Goal: Check status: Check status

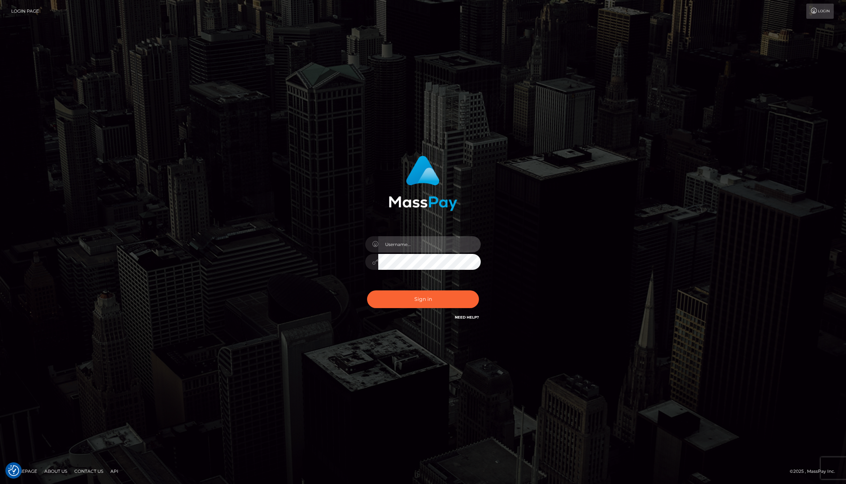
click at [406, 246] on input "text" at bounding box center [429, 244] width 103 height 16
type input "jackson.whop"
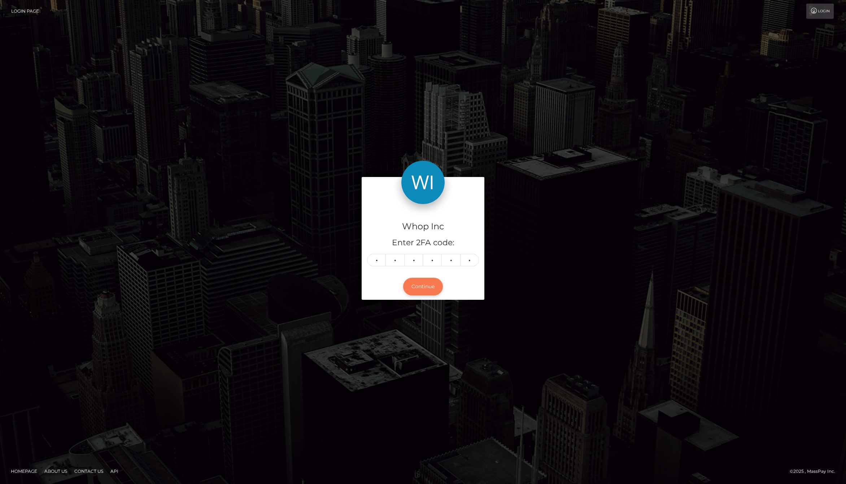
click at [427, 285] on button "Continue" at bounding box center [423, 287] width 40 height 18
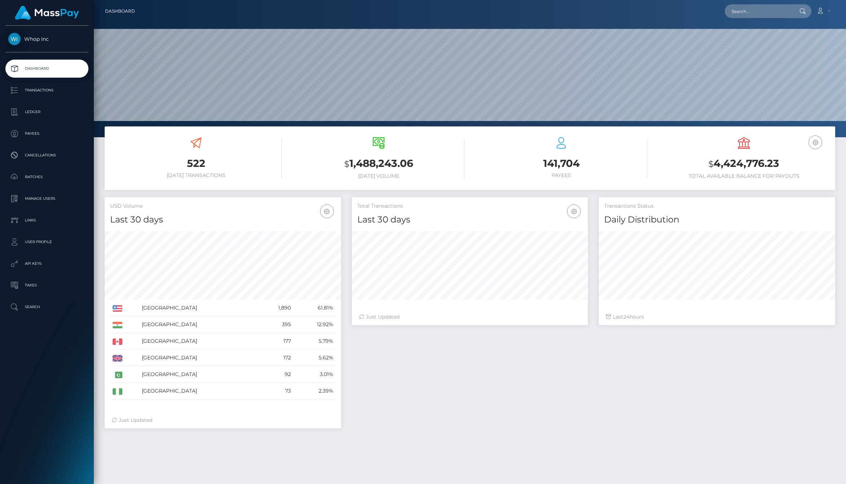
scroll to position [128, 237]
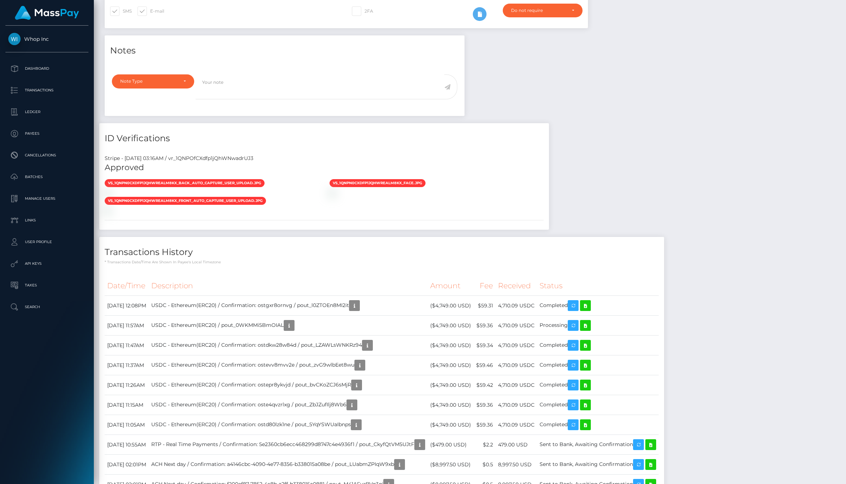
scroll to position [298, 0]
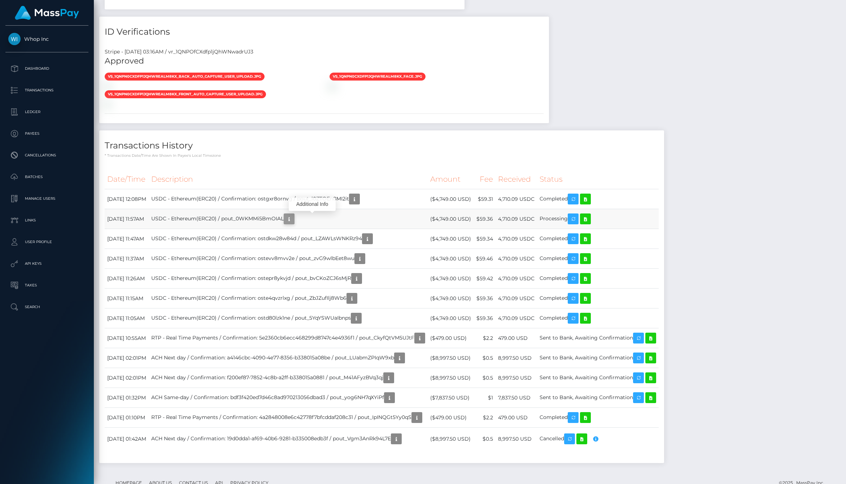
click at [294, 218] on icon "button" at bounding box center [289, 218] width 9 height 9
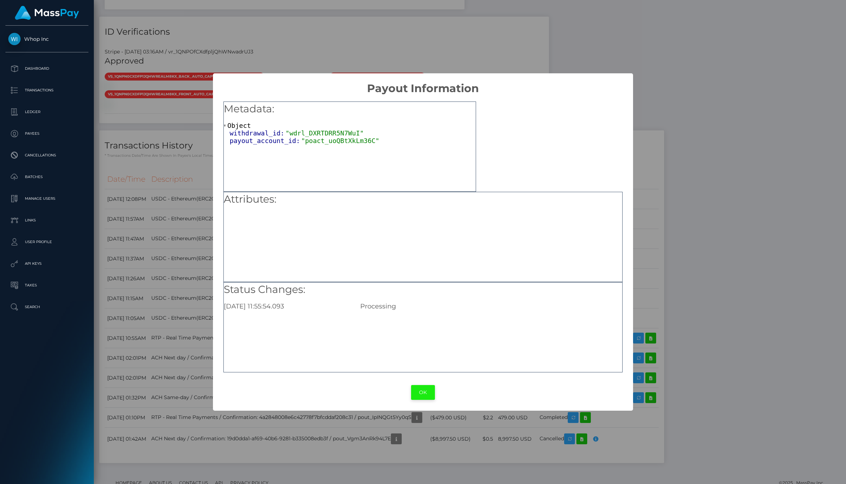
click at [425, 398] on button "OK" at bounding box center [423, 392] width 24 height 15
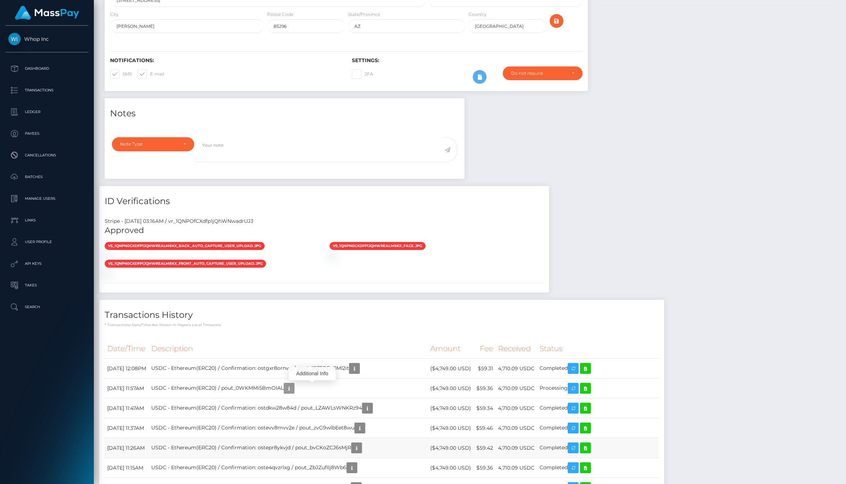
scroll to position [0, 0]
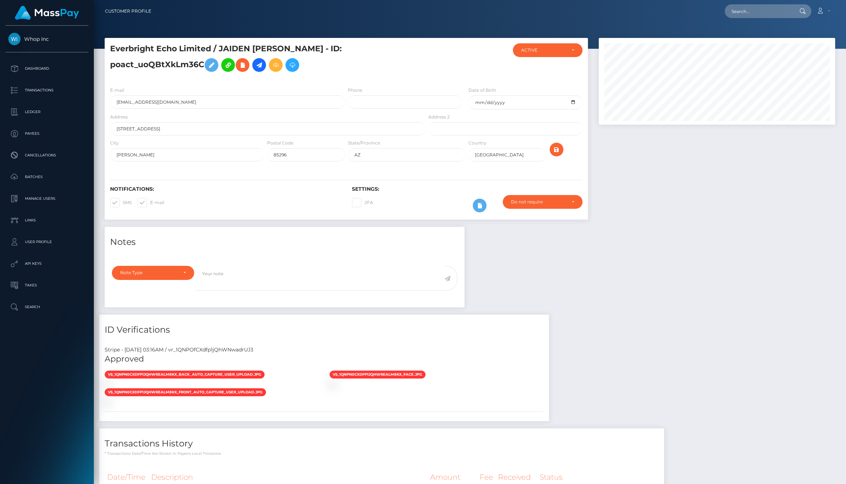
drag, startPoint x: 406, startPoint y: 359, endPoint x: 388, endPoint y: 483, distance: 126.2
click at [401, 422] on div "ID Verifications Stripe - July 24, 2025 03:16AM / vr_1QNPOfCXdfp1jQhWNwadrUJ3 A…" at bounding box center [324, 371] width 461 height 114
click at [825, 12] on link "Account" at bounding box center [823, 11] width 21 height 15
click at [769, 12] on input "text" at bounding box center [759, 11] width 68 height 14
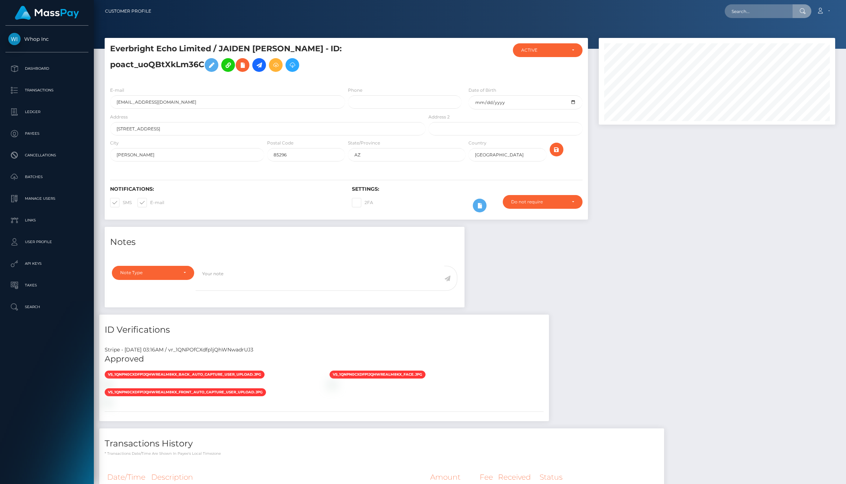
click at [658, 14] on div "Loading... Loading... Account Edit Profile Logout" at bounding box center [496, 11] width 678 height 15
